Goal: Use online tool/utility: Utilize a website feature to perform a specific function

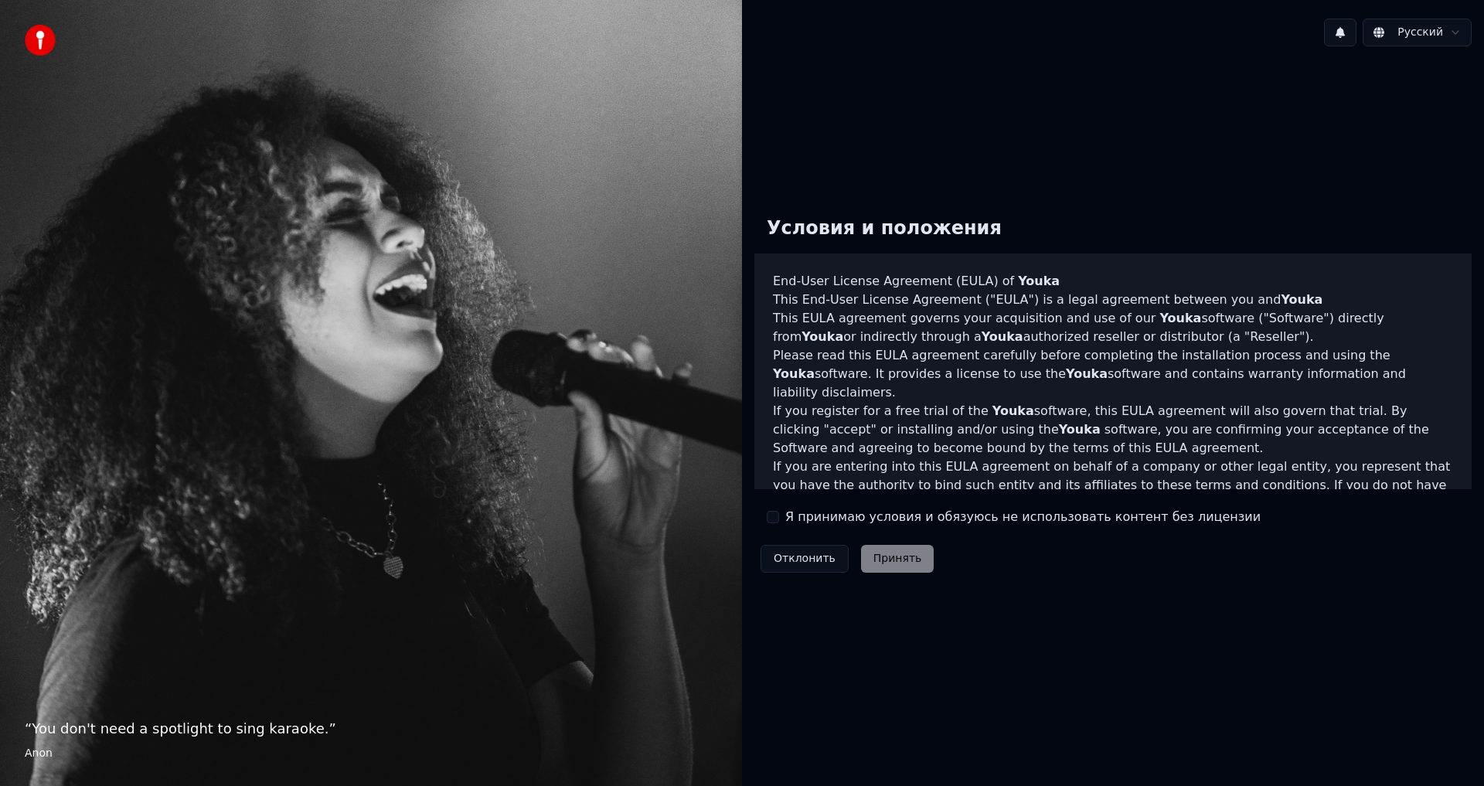
click at [866, 568] on div "Отклонить Принять" at bounding box center [848, 559] width 186 height 40
drag, startPoint x: 758, startPoint y: 513, endPoint x: 767, endPoint y: 514, distance: 8.5
click at [759, 513] on div "Условия и положения End-User License Agreement (EULA) of Youka This End-User Li…" at bounding box center [1113, 391] width 717 height 375
click at [770, 514] on button "Я принимаю условия и обязуюсь не использовать контент без лицензии" at bounding box center [773, 517] width 12 height 12
click at [880, 554] on button "Принять" at bounding box center [897, 559] width 73 height 28
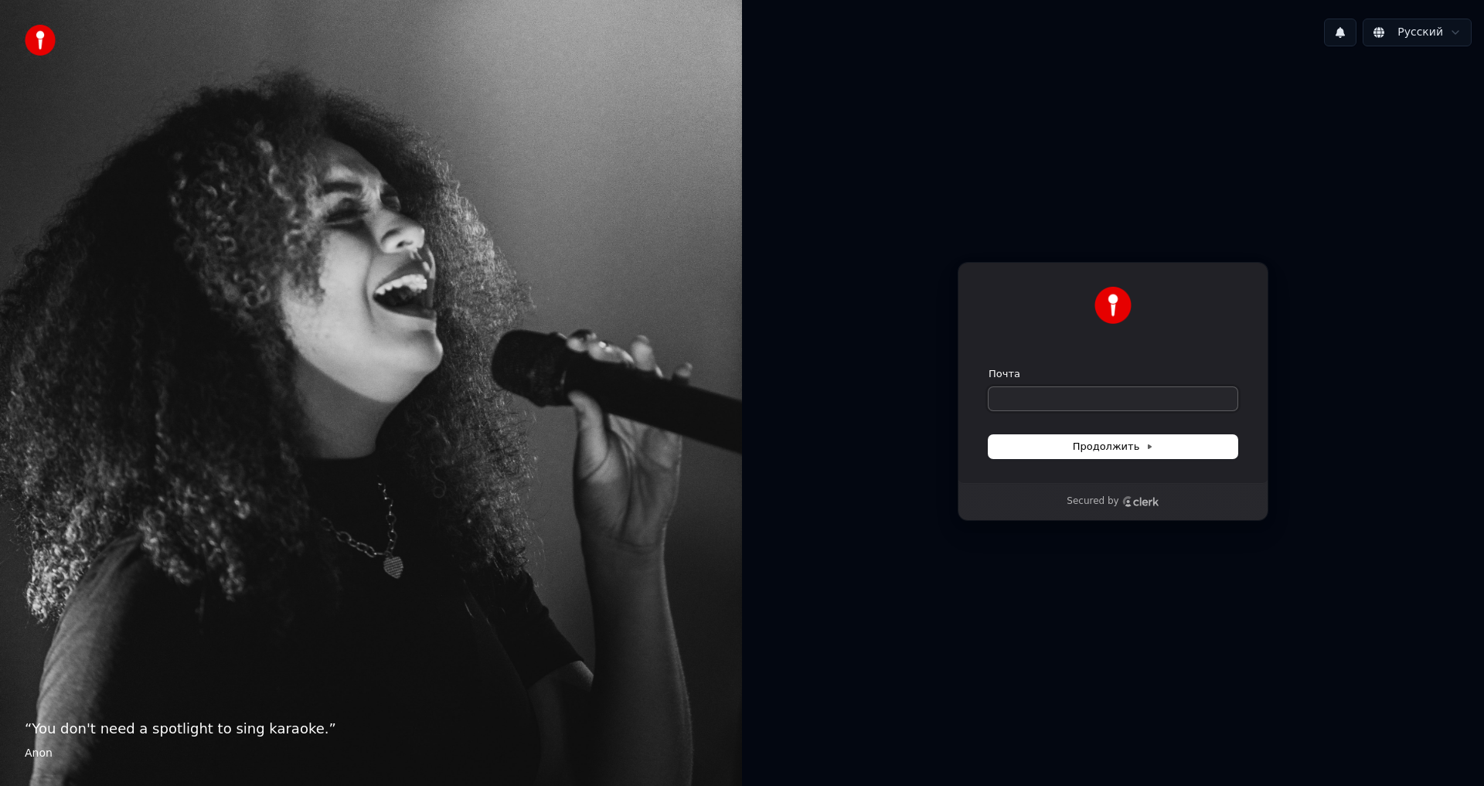
click at [1084, 403] on input "Почта" at bounding box center [1113, 398] width 249 height 23
type input "*"
click at [989, 367] on button "submit" at bounding box center [989, 367] width 0 height 0
type input "**********"
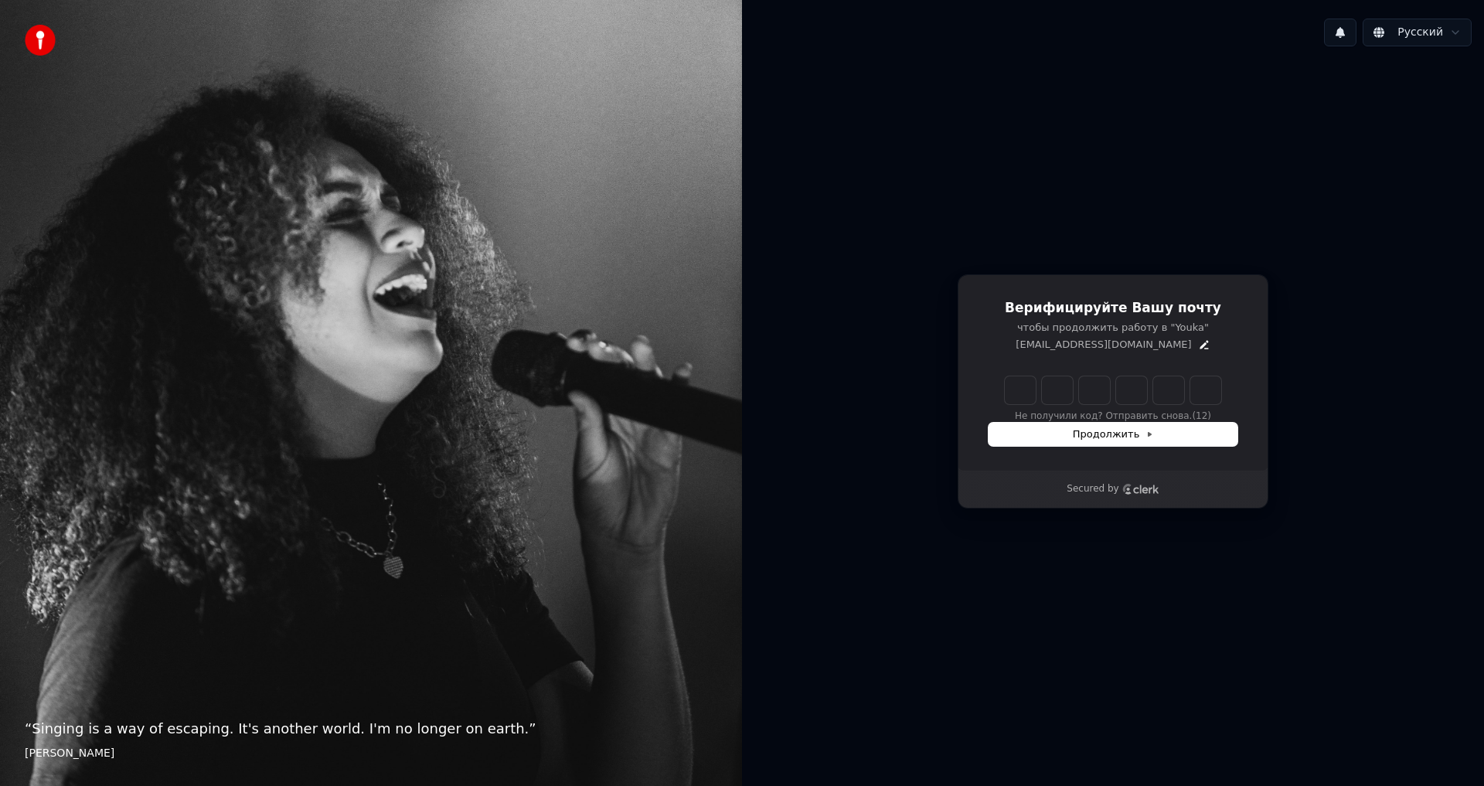
click at [1123, 388] on input "Enter verification code" at bounding box center [1113, 390] width 216 height 28
type input "******"
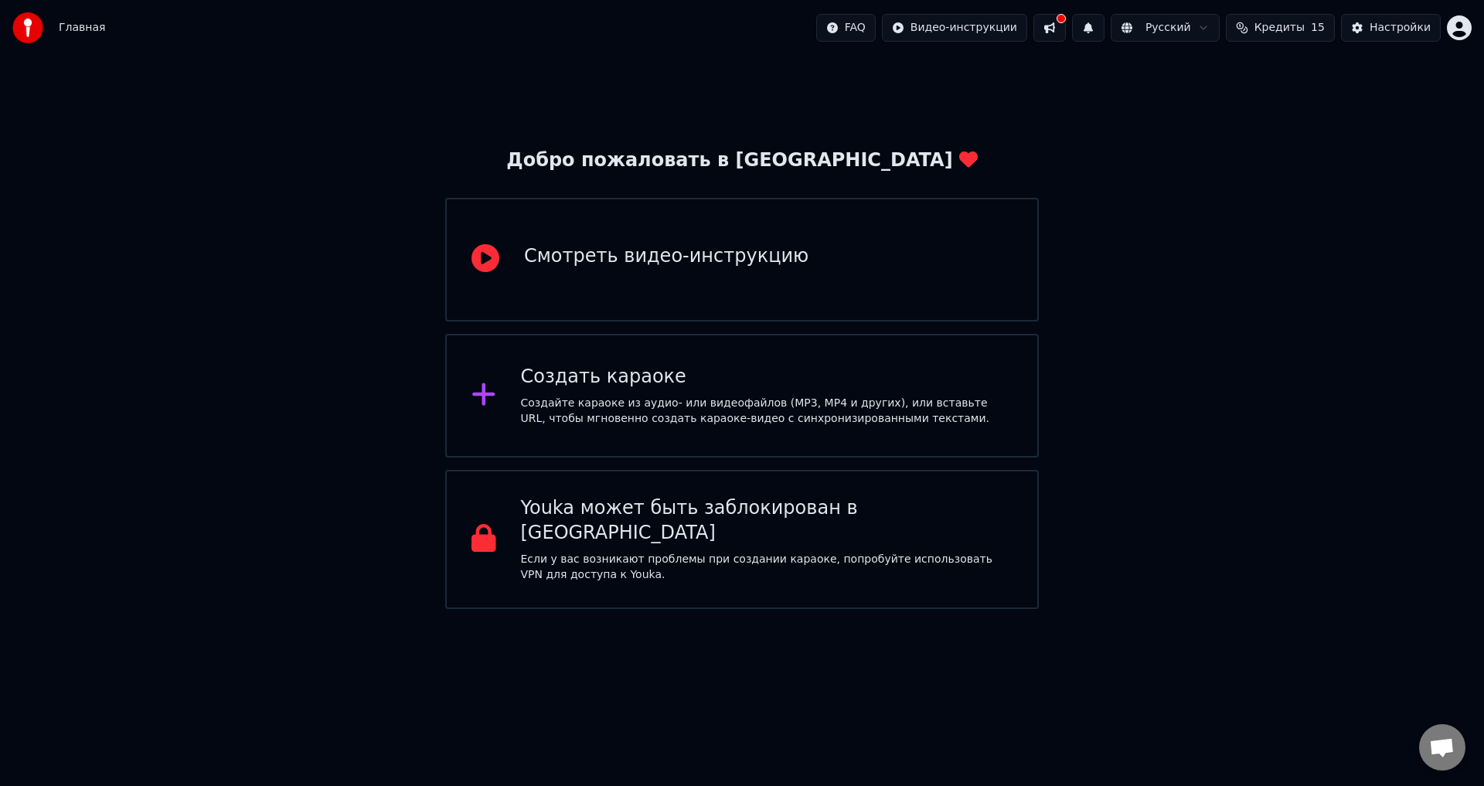
click at [716, 302] on div "Смотреть видео-инструкцию" at bounding box center [742, 260] width 594 height 124
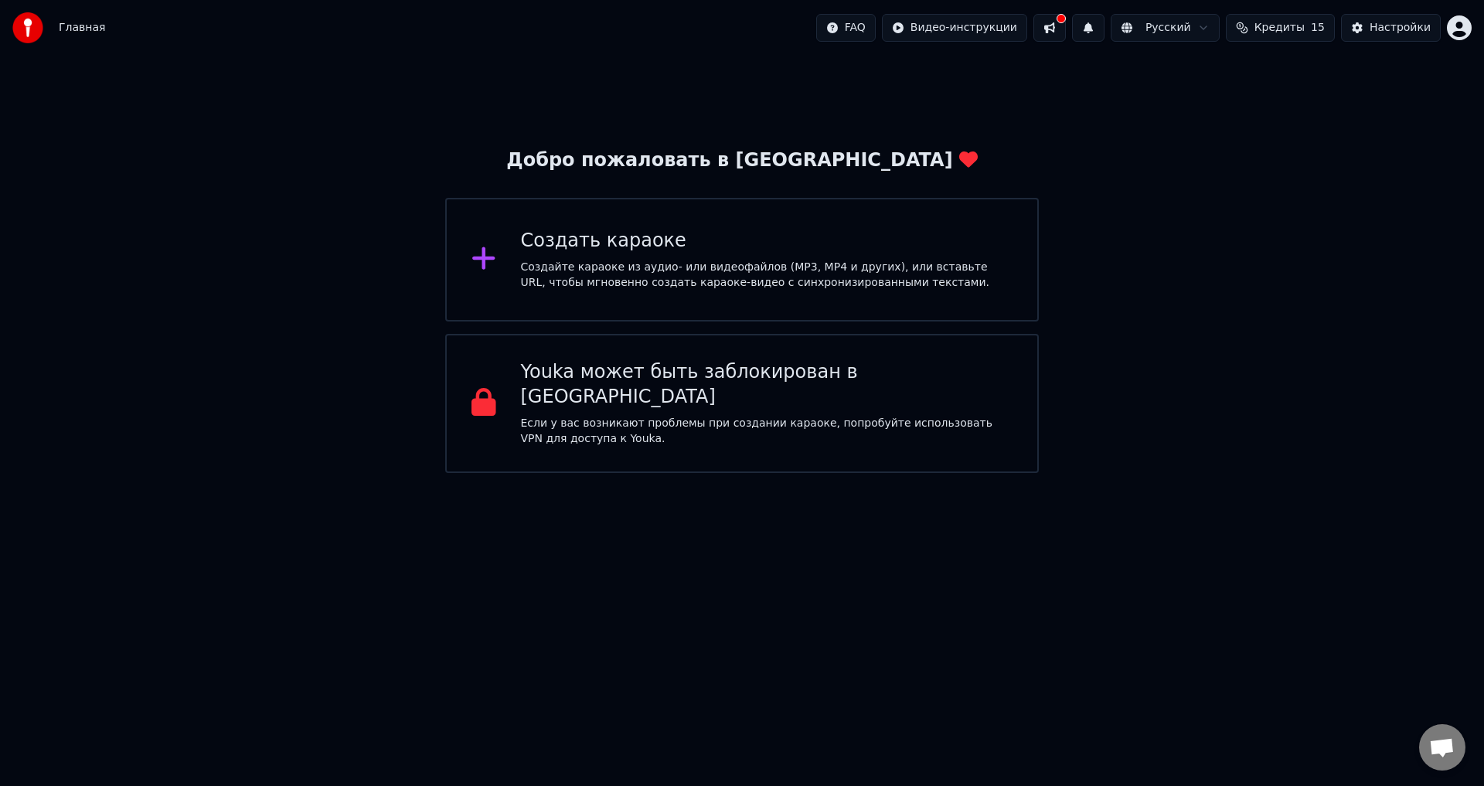
click at [641, 264] on div "Создайте караоке из аудио- или видеофайлов (MP3, MP4 и других), или вставьте UR…" at bounding box center [767, 275] width 492 height 31
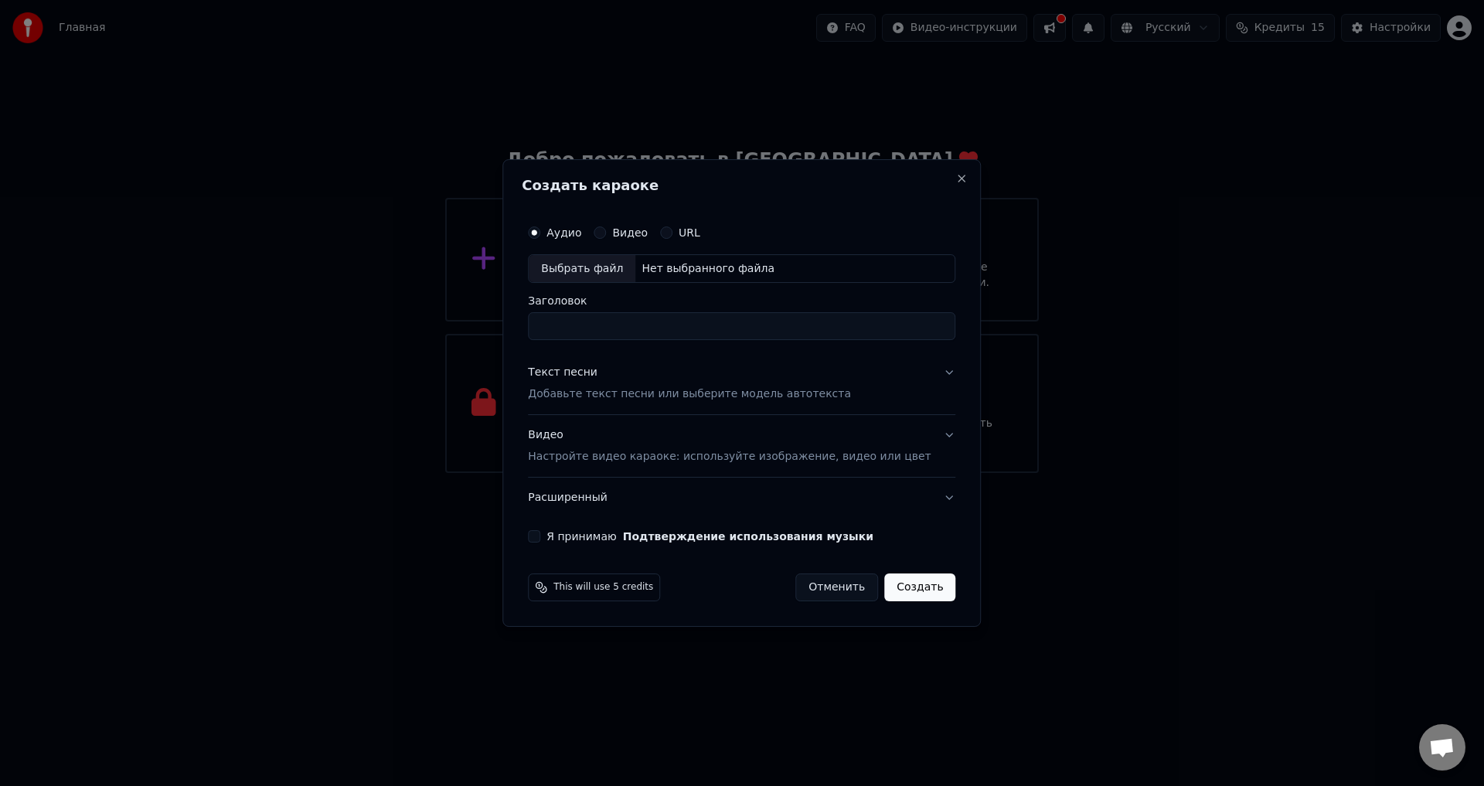
click at [633, 234] on label "Видео" at bounding box center [630, 232] width 36 height 11
click at [606, 234] on button "Видео" at bounding box center [600, 233] width 12 height 12
click at [603, 237] on div "Аудио Видео URL" at bounding box center [614, 233] width 172 height 12
click at [581, 236] on label "Аудио" at bounding box center [564, 232] width 35 height 11
click at [540, 236] on button "Аудио" at bounding box center [534, 233] width 12 height 12
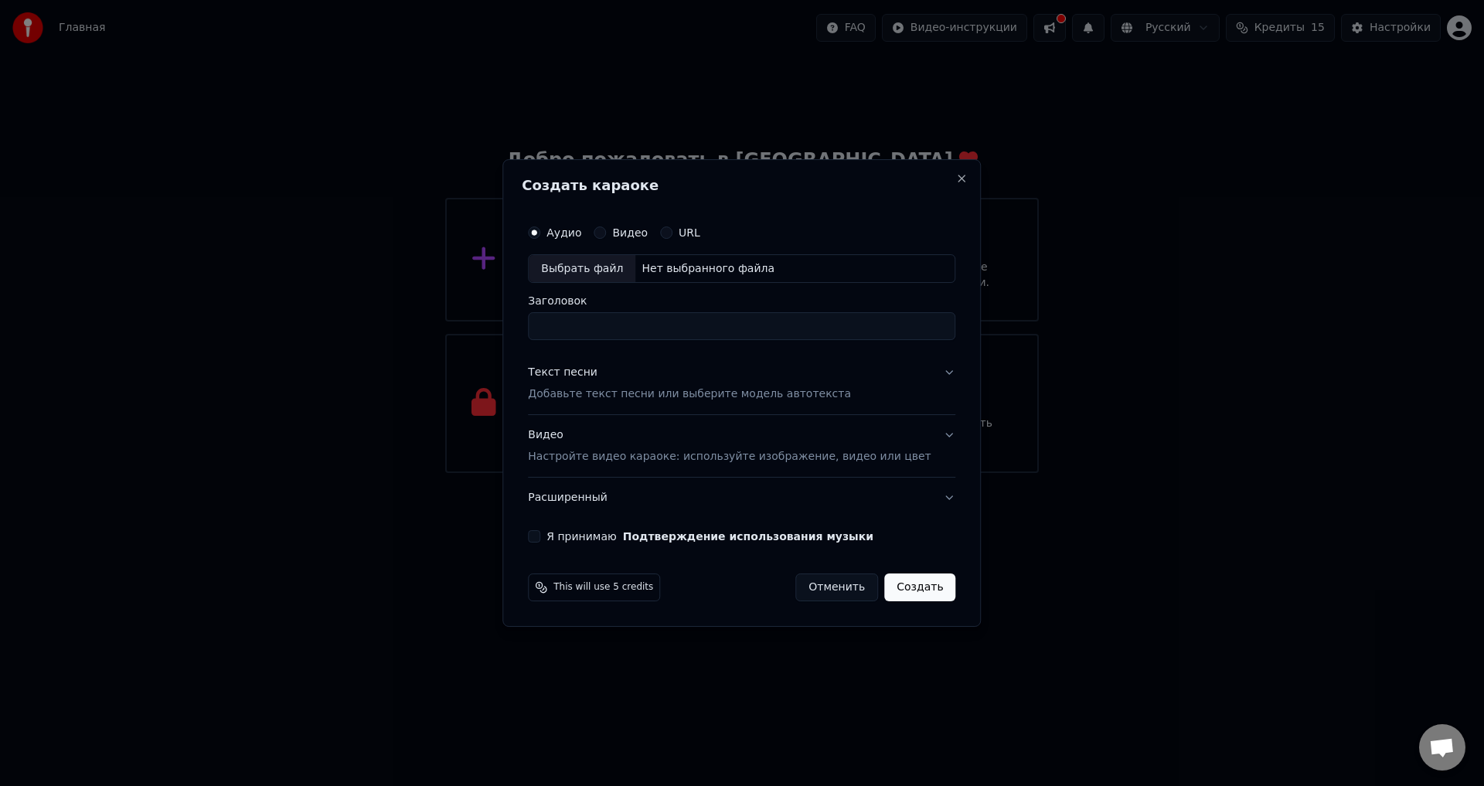
click at [578, 376] on div "Текст песни" at bounding box center [563, 373] width 70 height 15
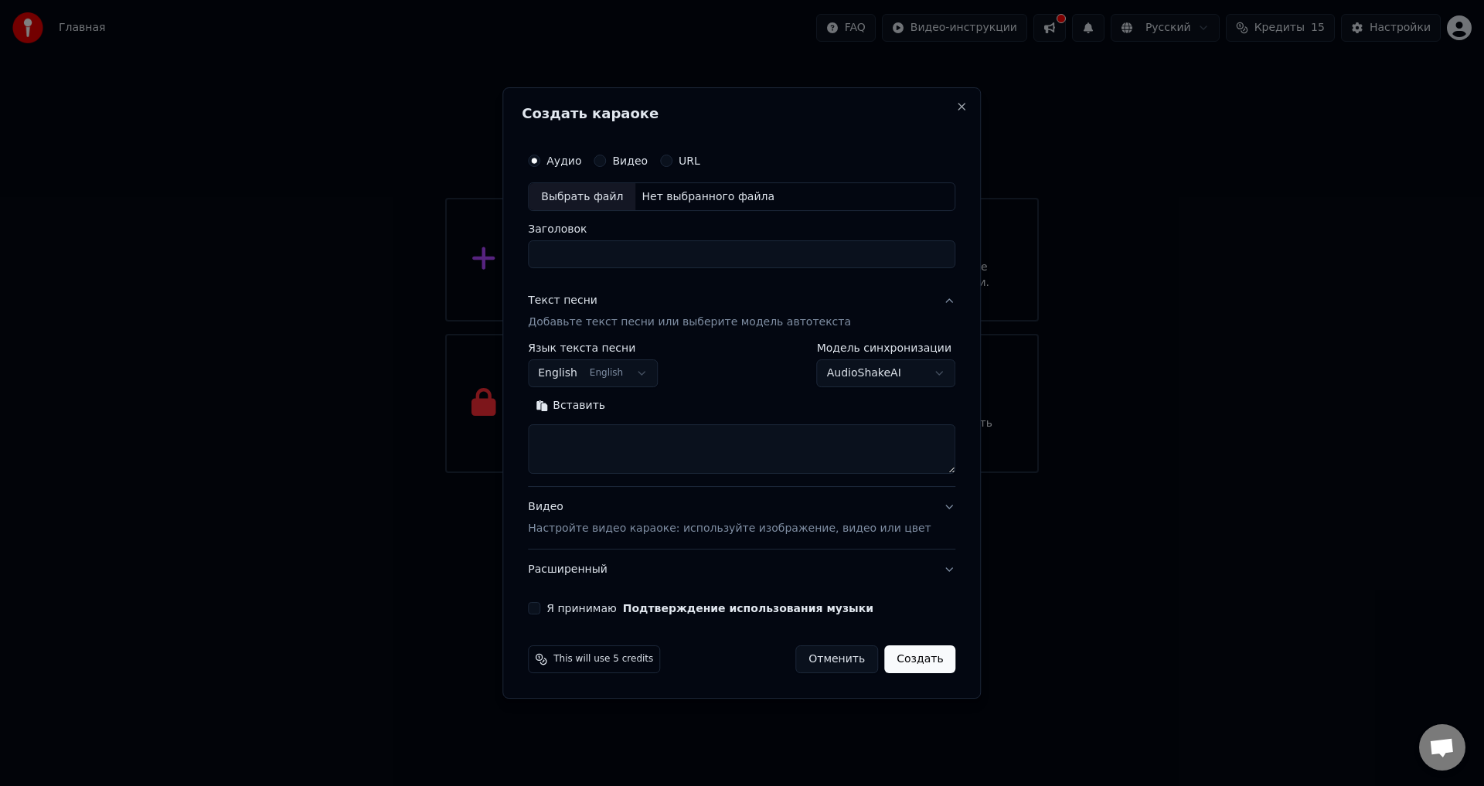
click at [633, 373] on button "English English" at bounding box center [593, 374] width 130 height 28
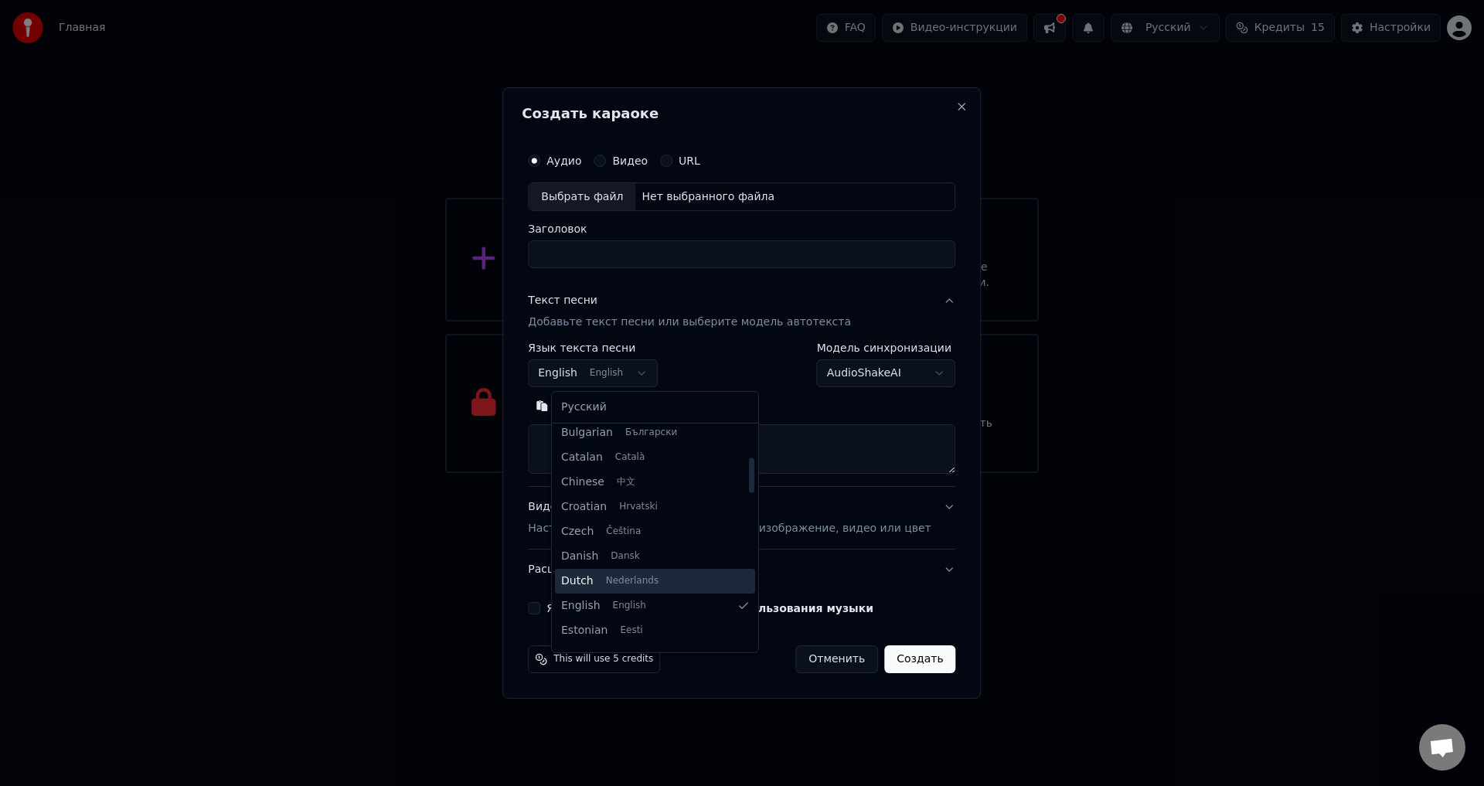
scroll to position [232, 0]
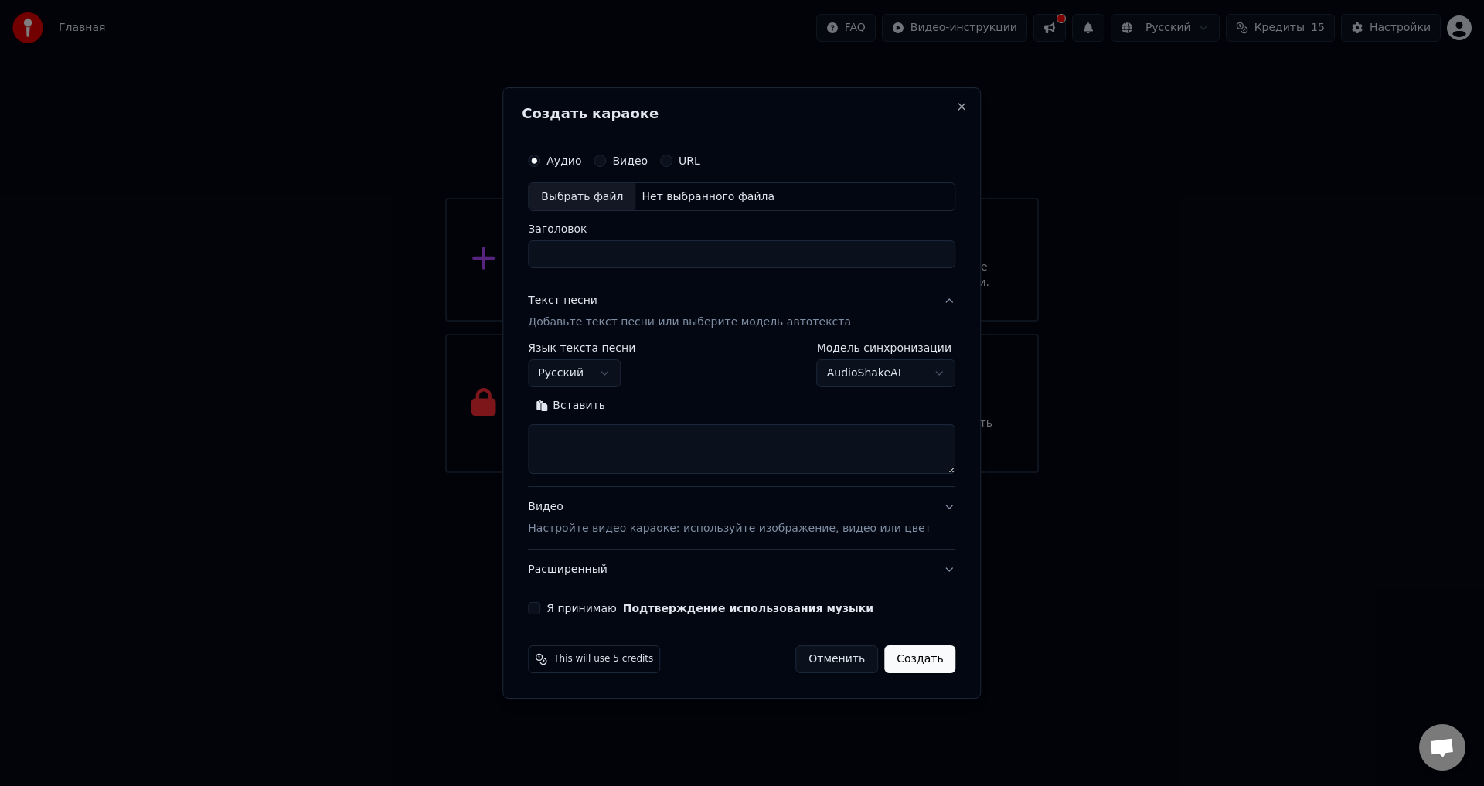
click at [889, 667] on button "Создать" at bounding box center [919, 660] width 71 height 28
select select "**"
